Goal: Task Accomplishment & Management: Manage account settings

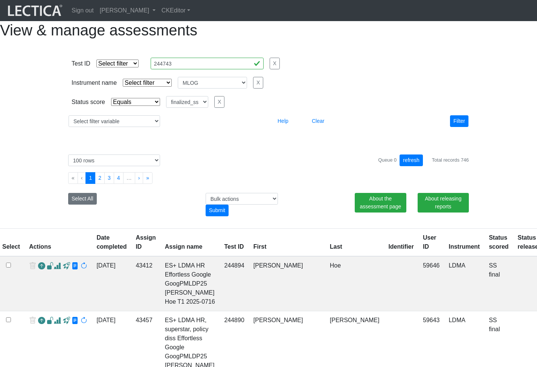
select select
select select "MLOG"
select select "finalized_ss"
select select "100"
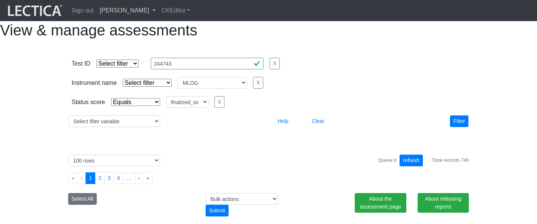
click at [142, 12] on link "[PERSON_NAME]" at bounding box center [128, 10] width 62 height 15
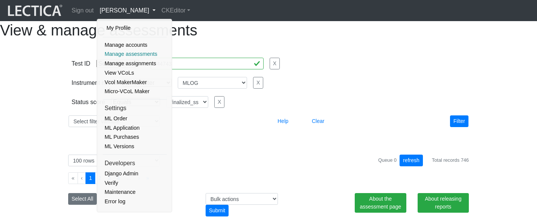
click at [132, 53] on link "Manage assessments" at bounding box center [135, 53] width 64 height 9
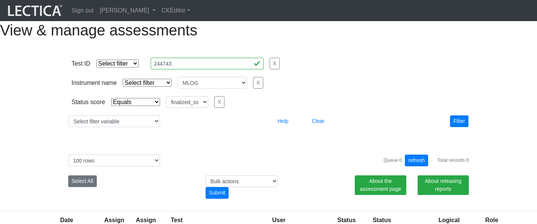
select select
select select "MLOG"
select select "finalized_ss"
select select "100"
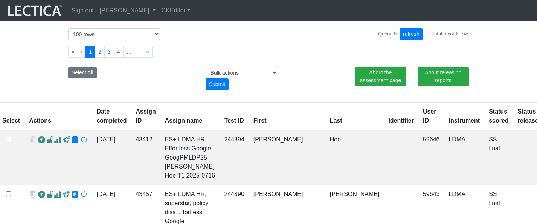
scroll to position [165, 0]
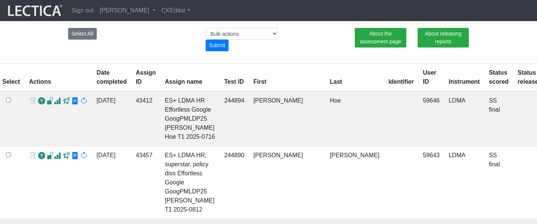
click at [221, 91] on th "Test ID" at bounding box center [233, 78] width 29 height 28
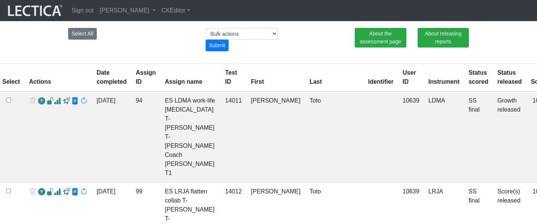
click at [221, 91] on th "Test ID" at bounding box center [234, 78] width 26 height 28
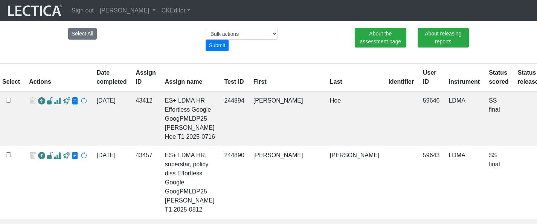
click at [352, 19] on ul "« ‹ 1 2 3 4 … › »" at bounding box center [268, 13] width 400 height 12
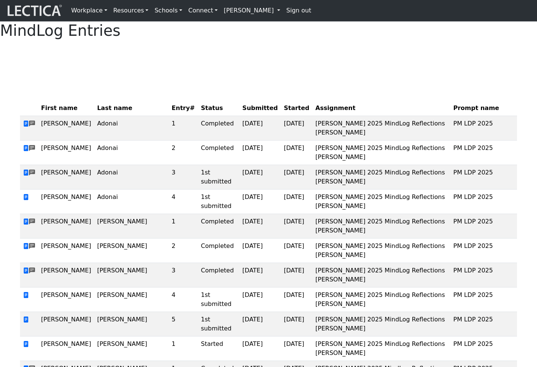
click at [294, 64] on div at bounding box center [268, 55] width 497 height 19
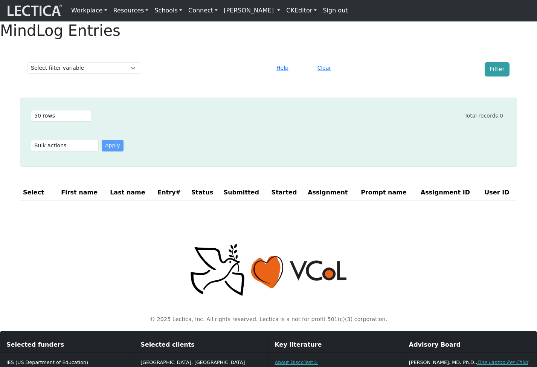
select select "50"
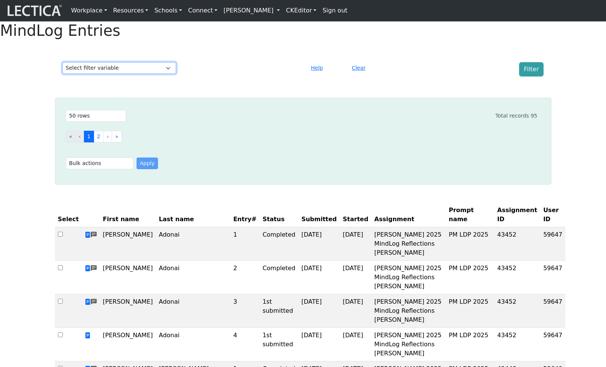
click at [148, 74] on select "Select filter variable First name Last name Entry# Status Submitted Started Ass…" at bounding box center [119, 68] width 114 height 12
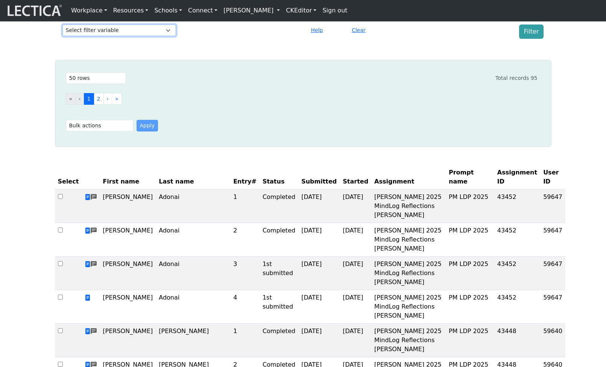
scroll to position [11, 0]
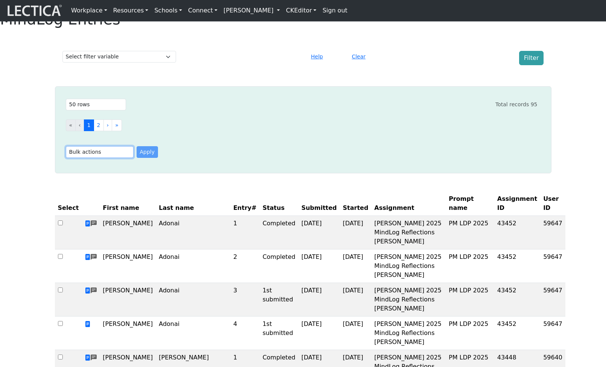
click at [116, 158] on select "Bulk actions Download Selected Download All" at bounding box center [100, 152] width 68 height 12
click at [118, 158] on select "Bulk actions Download Selected Download All" at bounding box center [100, 152] width 68 height 12
click at [273, 14] on link "[PERSON_NAME]" at bounding box center [252, 10] width 62 height 15
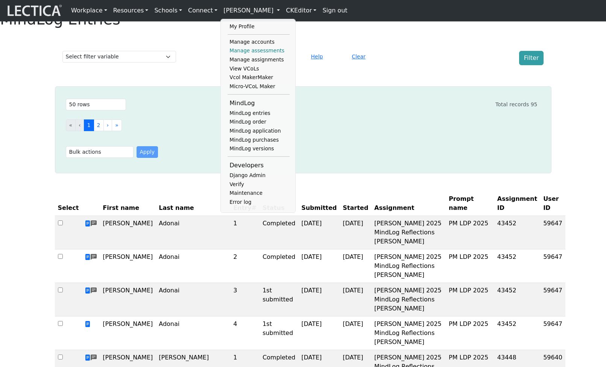
click at [254, 55] on link "Manage assessments" at bounding box center [259, 50] width 62 height 9
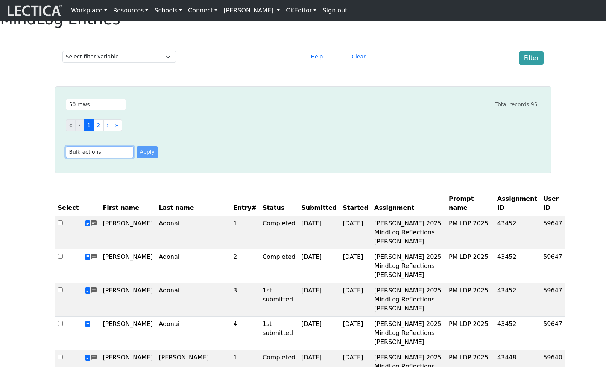
click at [122, 158] on select "Bulk actions Download Selected Download All" at bounding box center [100, 152] width 68 height 12
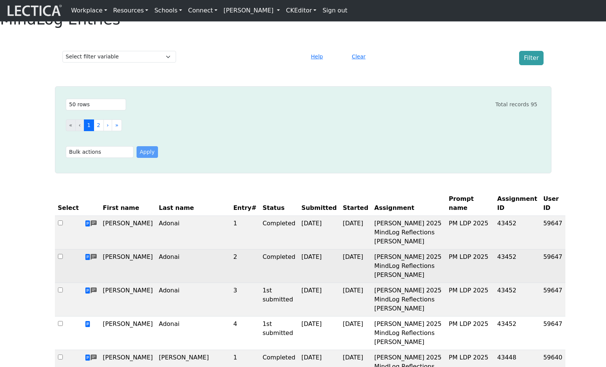
click at [59, 259] on input "checkbox" at bounding box center [60, 256] width 5 height 5
checkbox input "true"
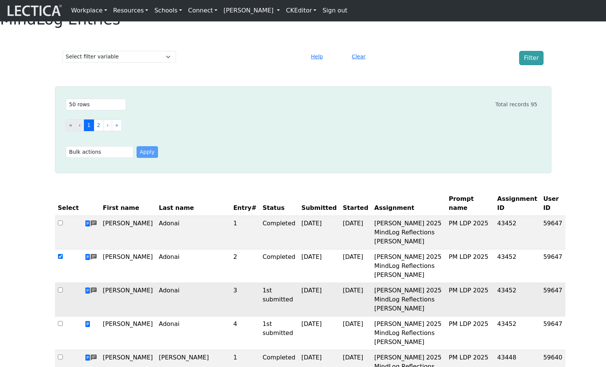
click at [61, 292] on input "checkbox" at bounding box center [60, 289] width 5 height 5
checkbox input "true"
click at [109, 158] on select "Bulk actions Download Selected Download All" at bounding box center [100, 152] width 68 height 12
select select "download"
click at [66, 158] on select "Bulk actions Download Selected Download All" at bounding box center [100, 152] width 68 height 12
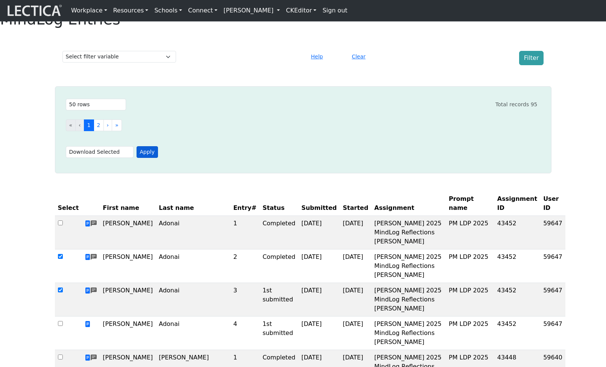
click at [147, 158] on button "Apply" at bounding box center [148, 152] width 22 height 12
click at [305, 161] on div "Bulk actions Download Selected Download All Apply" at bounding box center [302, 152] width 472 height 18
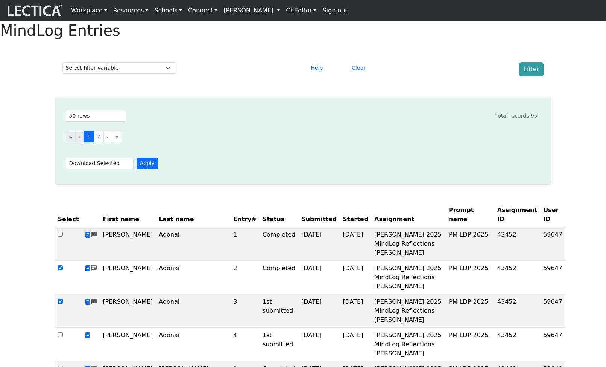
click at [271, 38] on h1 "MindLog Entries" at bounding box center [303, 30] width 606 height 18
drag, startPoint x: 271, startPoint y: 38, endPoint x: 334, endPoint y: 41, distance: 62.9
click at [334, 40] on h1 "MindLog Entries" at bounding box center [303, 30] width 606 height 18
click at [257, 151] on div "« ‹ 1 2 › »" at bounding box center [302, 140] width 472 height 24
click at [340, 227] on th "Started" at bounding box center [356, 214] width 32 height 24
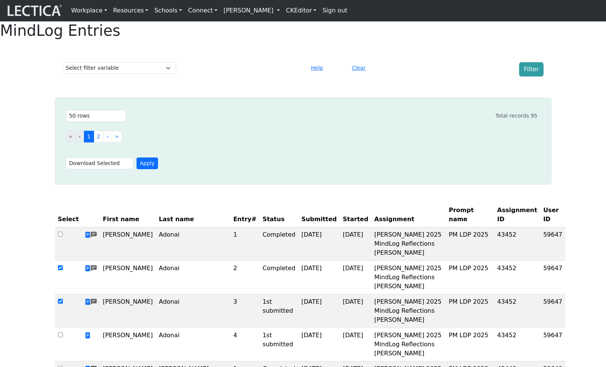
click at [371, 227] on th "Assignment" at bounding box center [408, 214] width 75 height 24
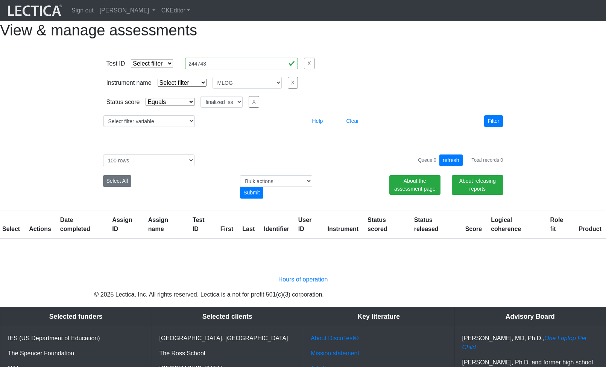
select select
select select "MLOG"
select select "finalized_ss"
select select "100"
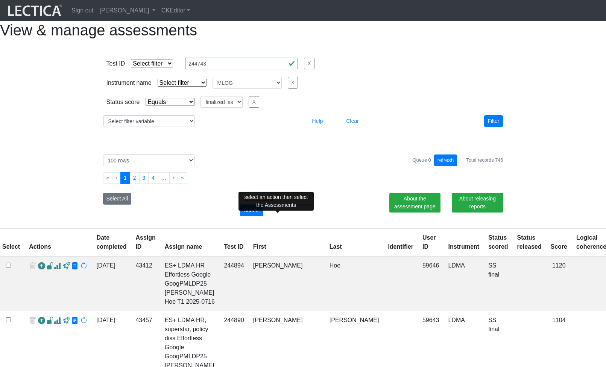
click at [286, 204] on select "Bulk actions download test-taker data finalize cs LF show record Bulk rescore" at bounding box center [276, 199] width 72 height 12
click at [294, 204] on select "Bulk actions download test-taker data finalize cs LF show record Bulk rescore" at bounding box center [276, 199] width 72 height 12
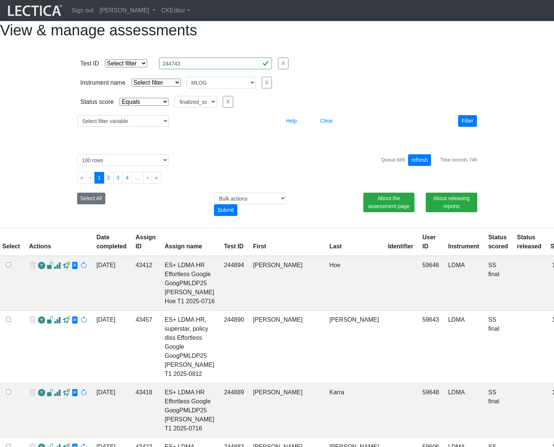
select select
select select "MLOG"
select select "finalized_ss"
select select "100"
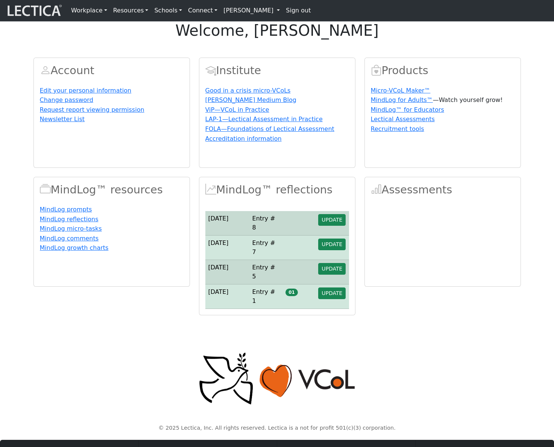
click at [492, 66] on div "welcome, [PERSON_NAME] Account Edit your personal information Change password R…" at bounding box center [277, 168] width 554 height 294
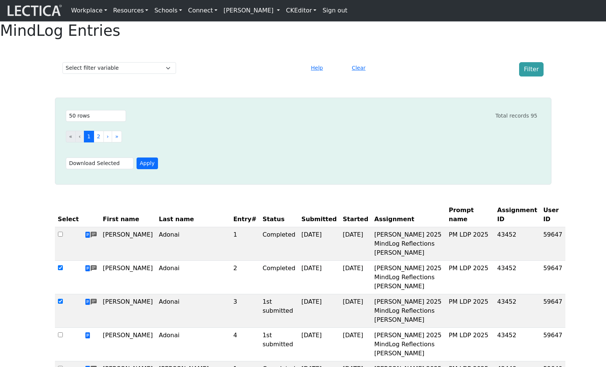
select select "50"
select select "download"
click at [447, 76] on div "Filter" at bounding box center [487, 69] width 123 height 14
